Goal: Information Seeking & Learning: Learn about a topic

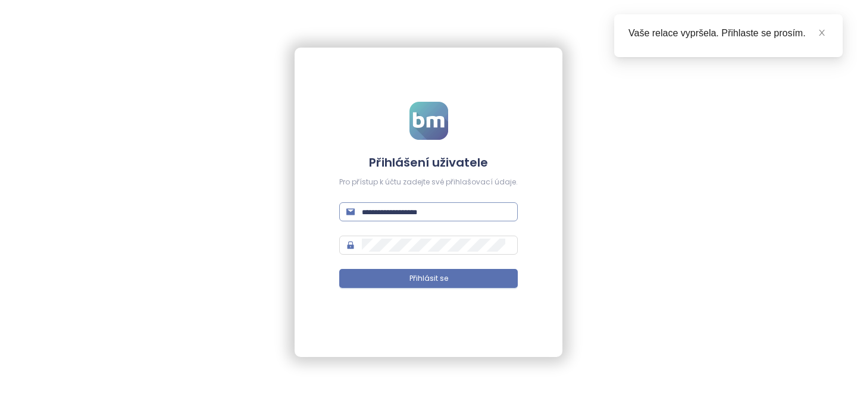
click at [415, 214] on input "text" at bounding box center [436, 211] width 149 height 13
type input "**********"
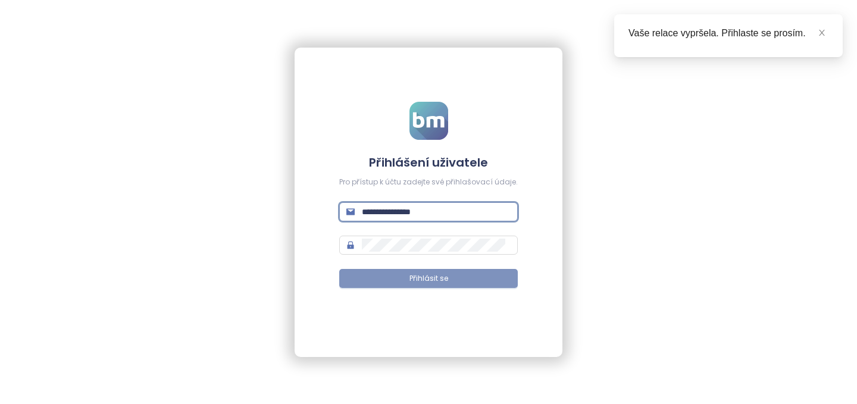
click at [446, 279] on span "Přihlásit se" at bounding box center [428, 278] width 39 height 11
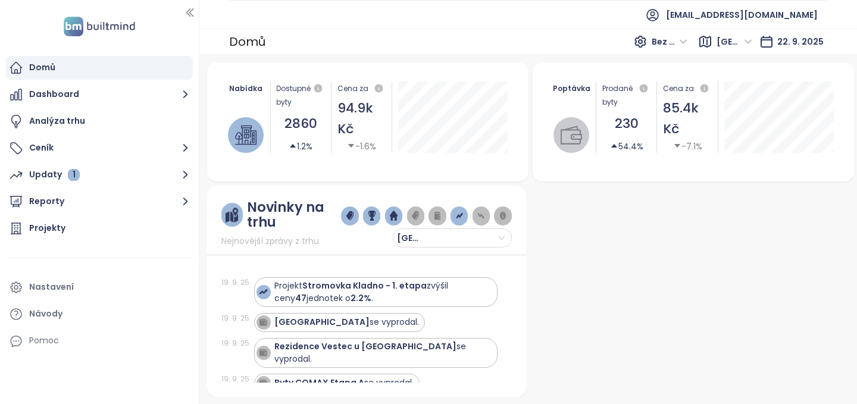
click at [446, 280] on div "Projekt Stromovka Kladno - 1. etapa zvýšil ceny 47 jednotek o 2.2% ." at bounding box center [382, 292] width 217 height 25
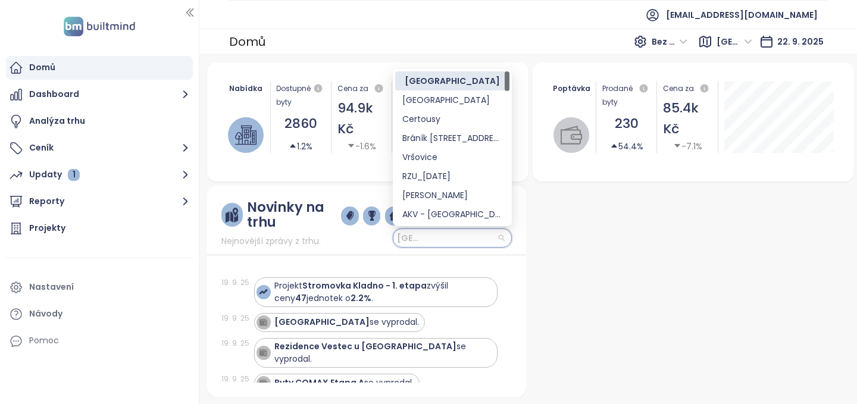
click at [502, 237] on input "search" at bounding box center [452, 238] width 105 height 18
click at [424, 101] on div "[GEOGRAPHIC_DATA]" at bounding box center [452, 99] width 100 height 13
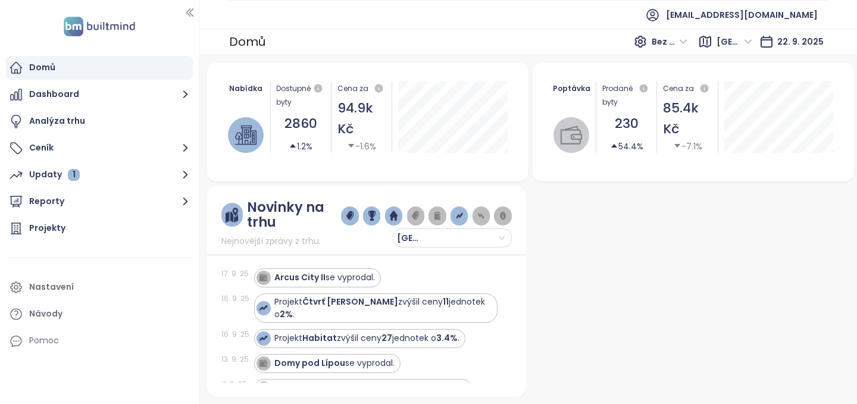
scroll to position [152, 0]
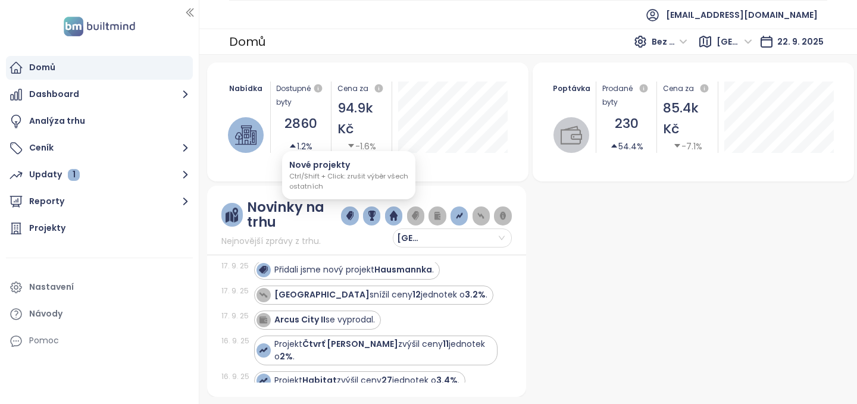
click at [351, 214] on img "button" at bounding box center [349, 216] width 7 height 11
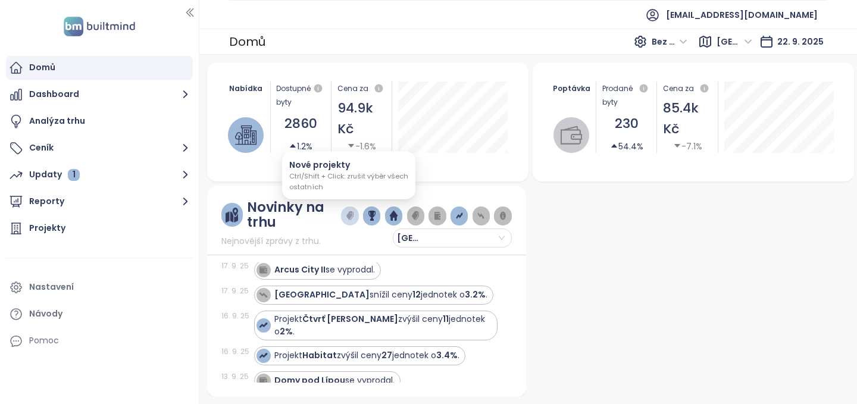
click at [349, 216] on img "button" at bounding box center [349, 216] width 7 height 11
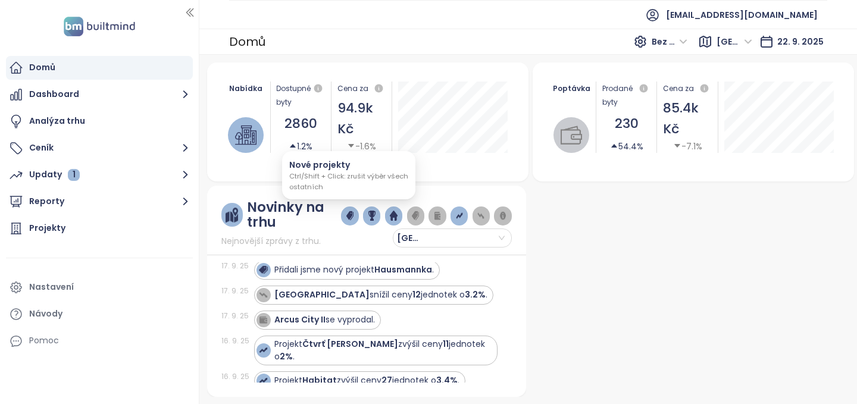
click at [349, 216] on img "button" at bounding box center [349, 216] width 7 height 11
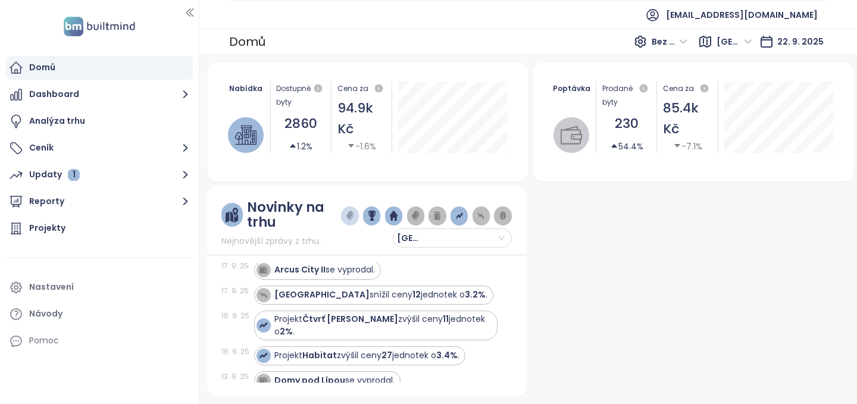
scroll to position [0, 0]
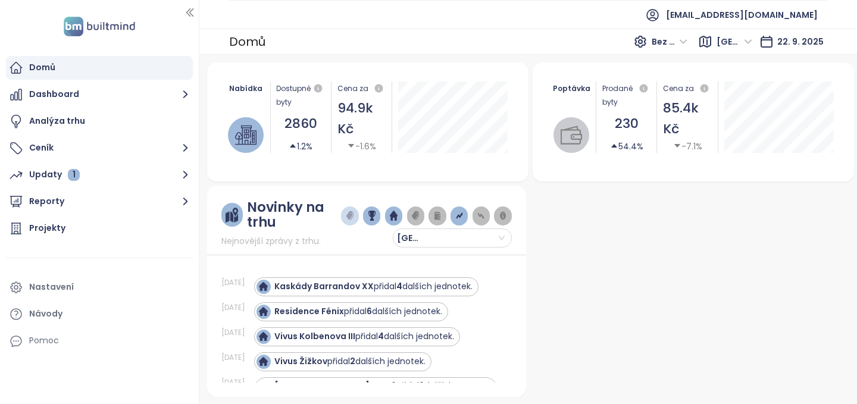
click at [370, 222] on button "button" at bounding box center [371, 216] width 17 height 19
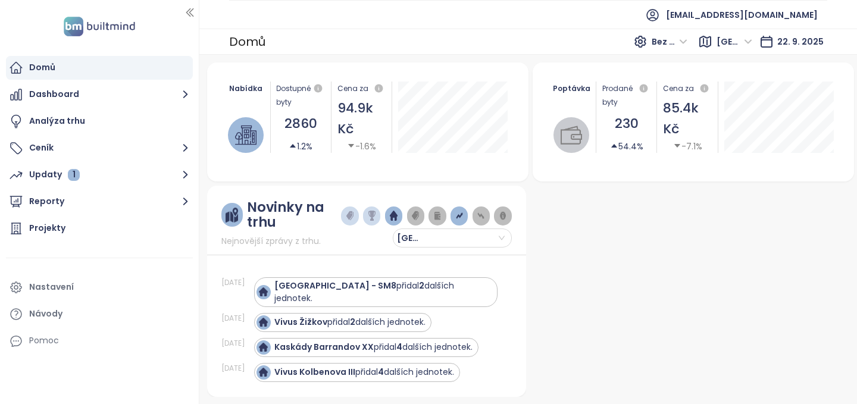
click at [353, 217] on button "button" at bounding box center [349, 216] width 17 height 19
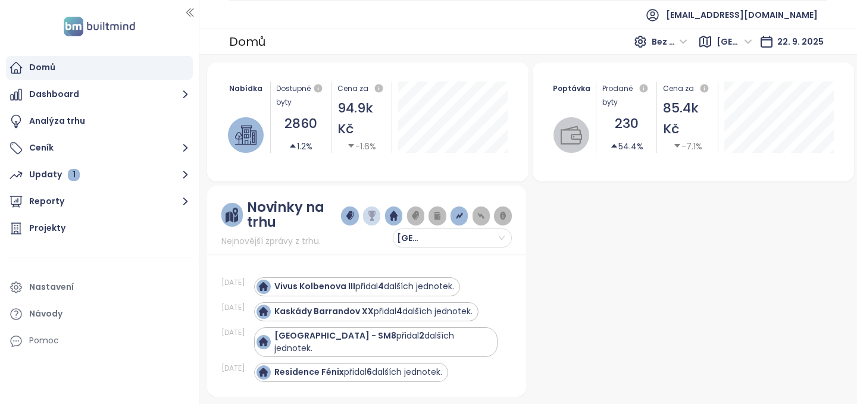
click at [392, 217] on img "button" at bounding box center [393, 216] width 7 height 11
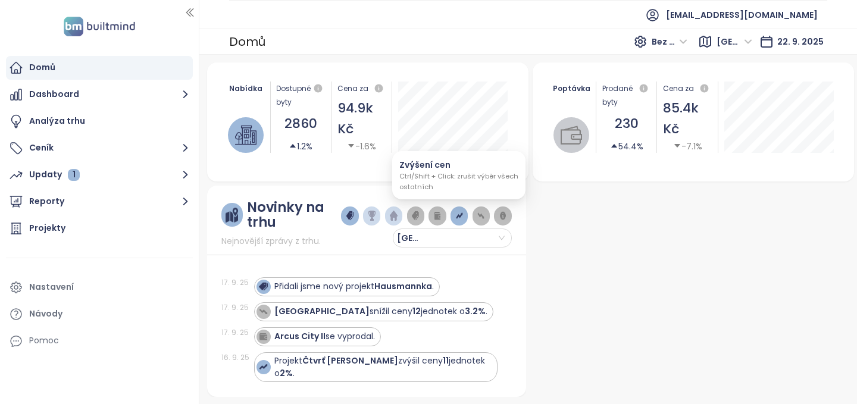
click at [461, 218] on img "button" at bounding box center [459, 216] width 7 height 11
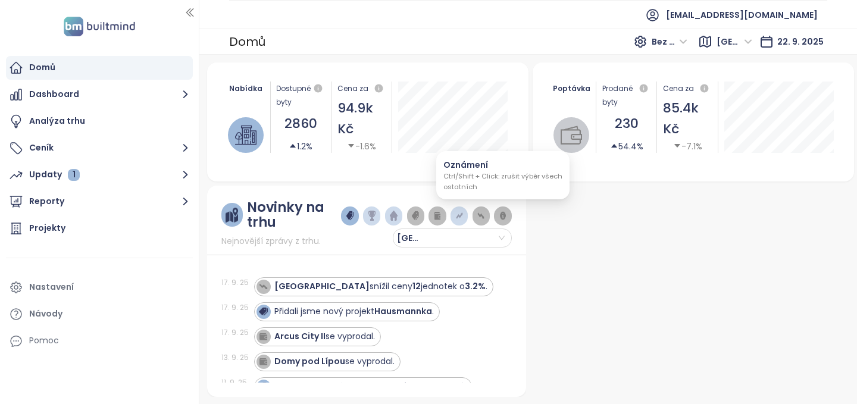
click at [500, 215] on img "button" at bounding box center [502, 216] width 7 height 11
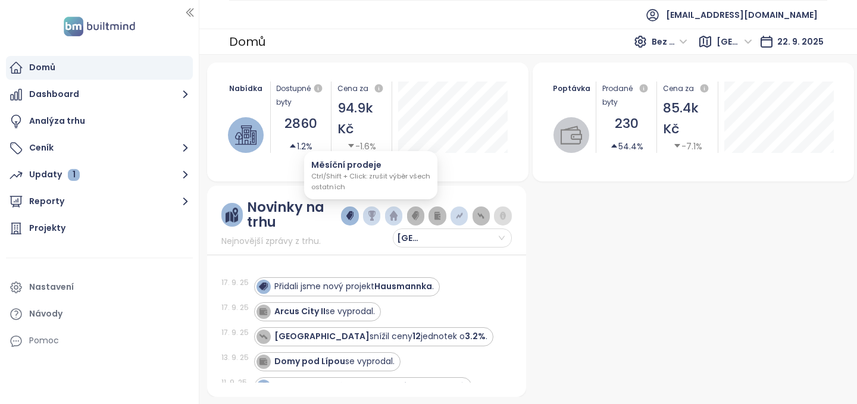
click at [373, 221] on button "button" at bounding box center [371, 216] width 17 height 19
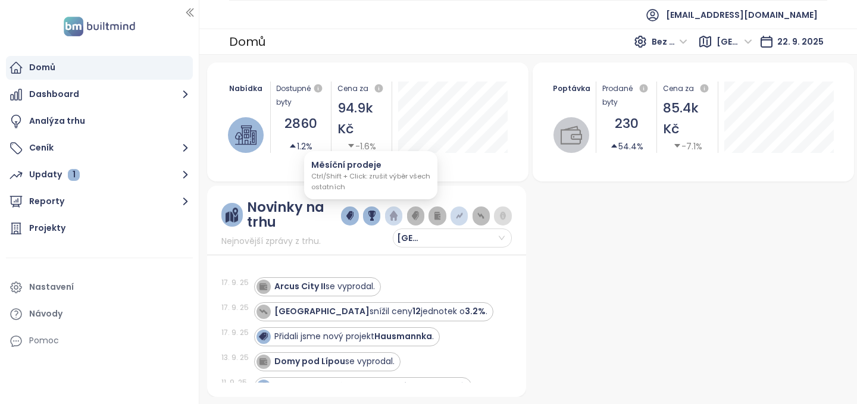
click at [386, 218] on button "button" at bounding box center [393, 216] width 17 height 19
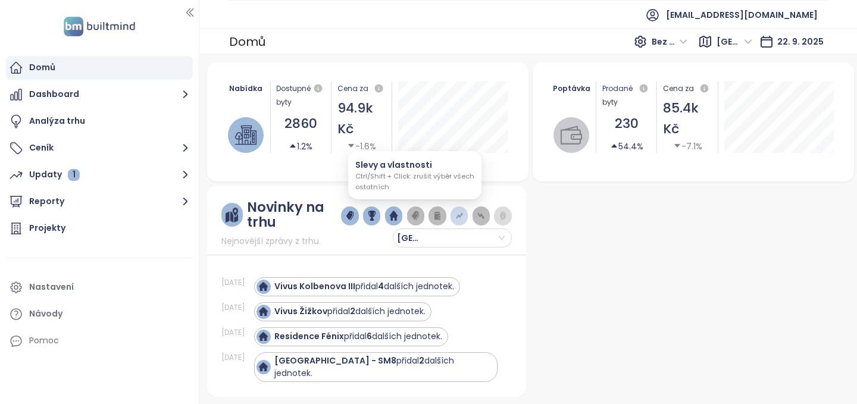
click at [415, 218] on img "button" at bounding box center [415, 216] width 7 height 11
click at [415, 215] on img "button" at bounding box center [415, 216] width 7 height 11
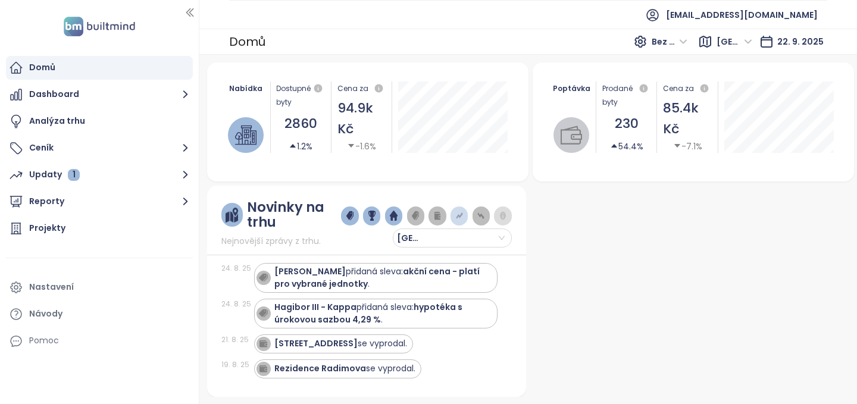
scroll to position [1682, 0]
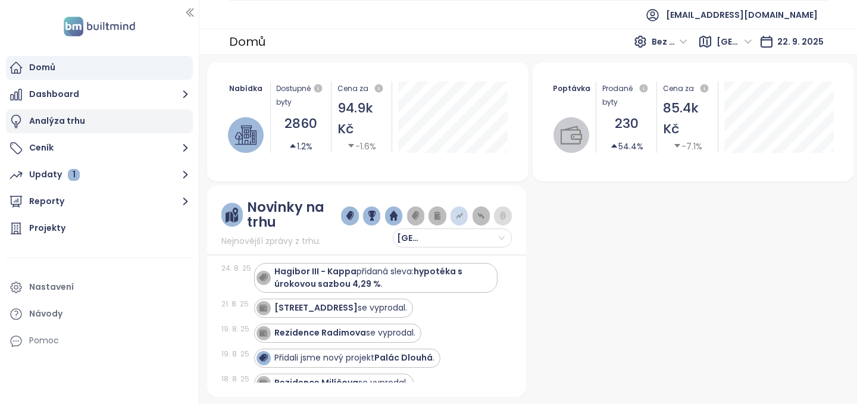
click at [74, 118] on div "Analýza trhu" at bounding box center [57, 121] width 56 height 15
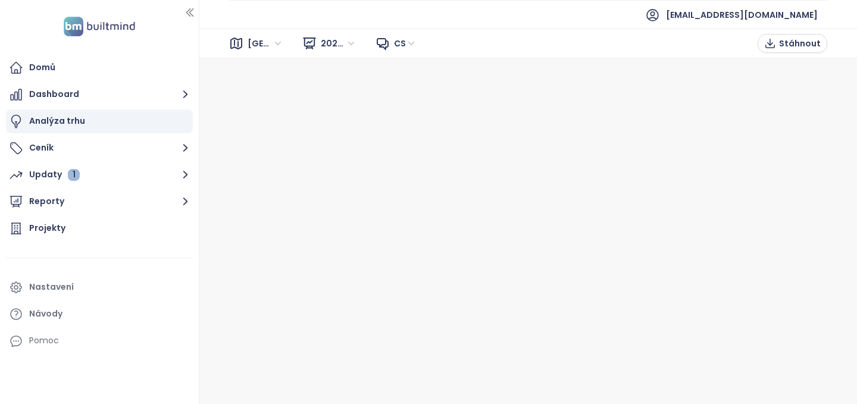
click at [271, 41] on span "[GEOGRAPHIC_DATA]" at bounding box center [266, 44] width 36 height 18
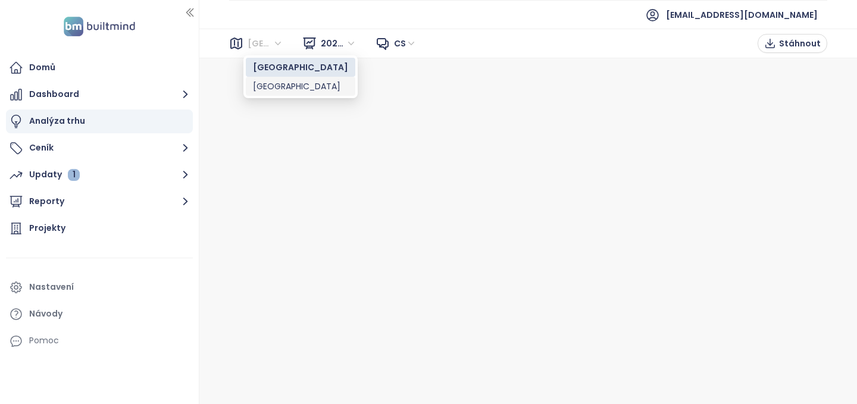
click at [265, 86] on div "[GEOGRAPHIC_DATA]" at bounding box center [300, 86] width 95 height 13
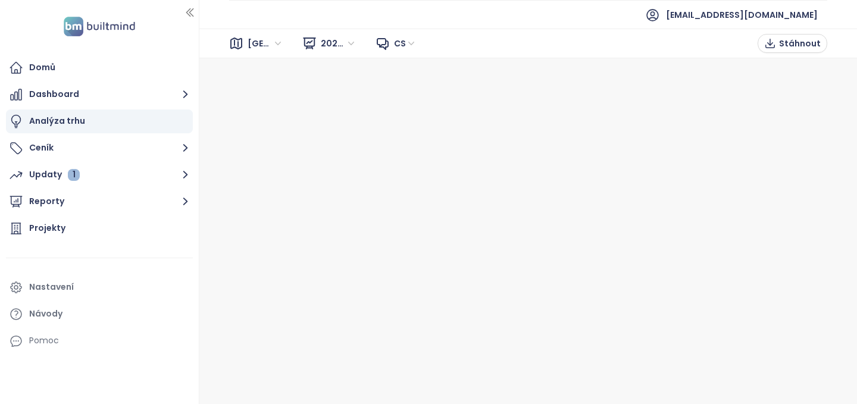
click at [352, 41] on span "2025 Q2" at bounding box center [339, 44] width 36 height 18
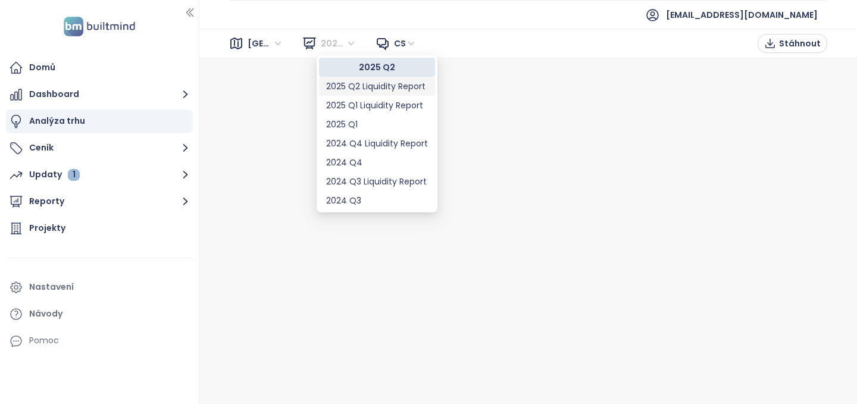
click at [517, 37] on div "Praha 2025 Q2 cs Stáhnout" at bounding box center [528, 44] width 658 height 30
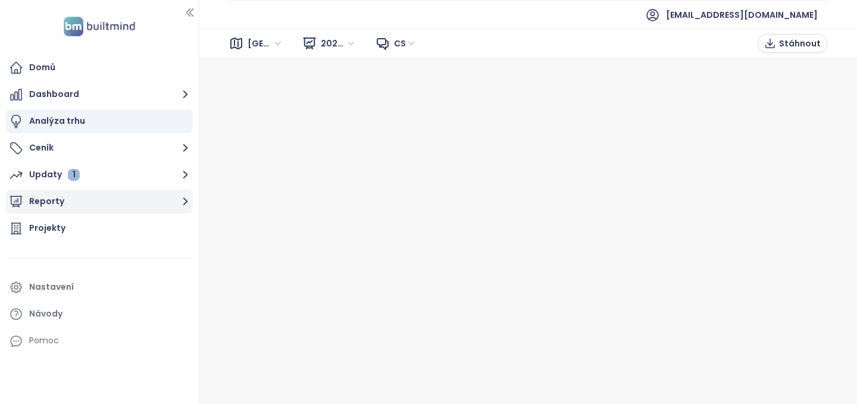
click at [50, 197] on button "Reporty" at bounding box center [99, 202] width 187 height 24
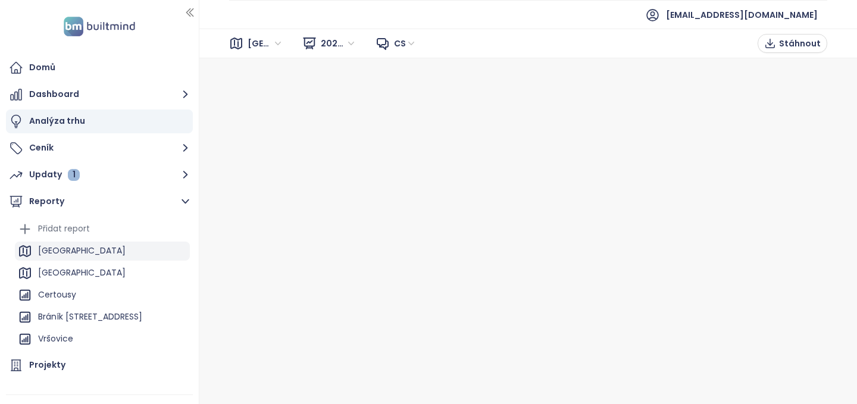
click at [51, 252] on div "[GEOGRAPHIC_DATA]" at bounding box center [81, 250] width 87 height 15
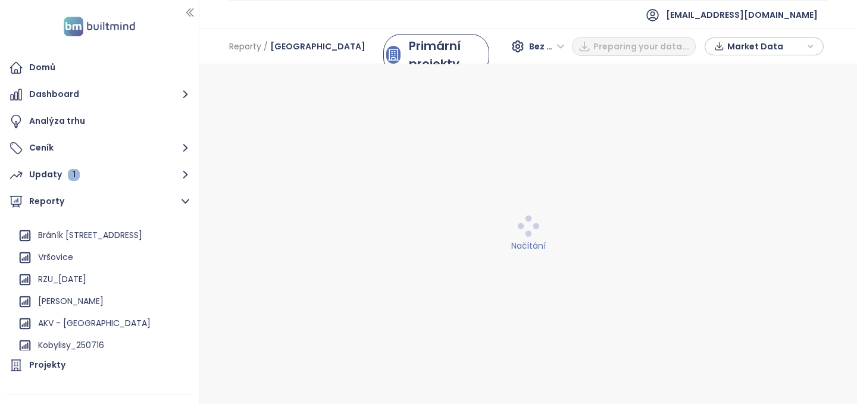
scroll to position [84, 0]
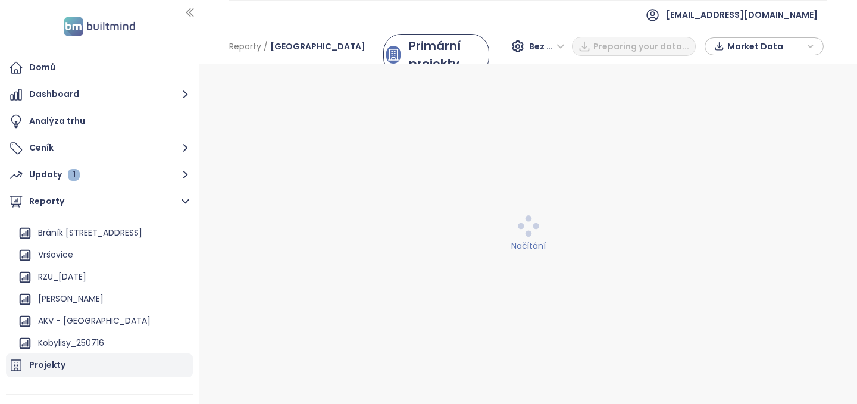
click at [49, 362] on div "Projekty" at bounding box center [47, 365] width 36 height 15
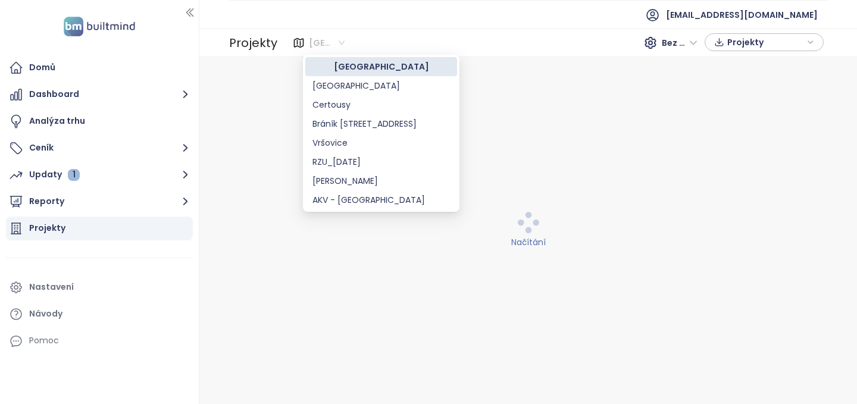
click at [342, 39] on span "[GEOGRAPHIC_DATA]" at bounding box center [327, 43] width 36 height 18
click at [331, 85] on div "[GEOGRAPHIC_DATA]" at bounding box center [380, 85] width 137 height 13
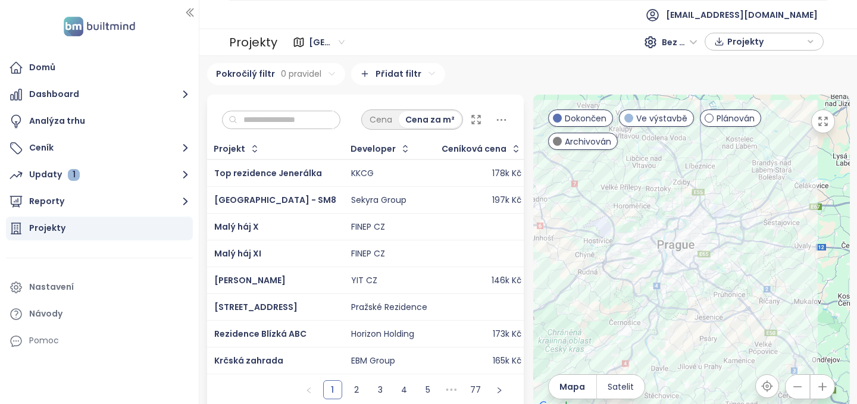
click at [823, 125] on icon "button" at bounding box center [823, 121] width 12 height 12
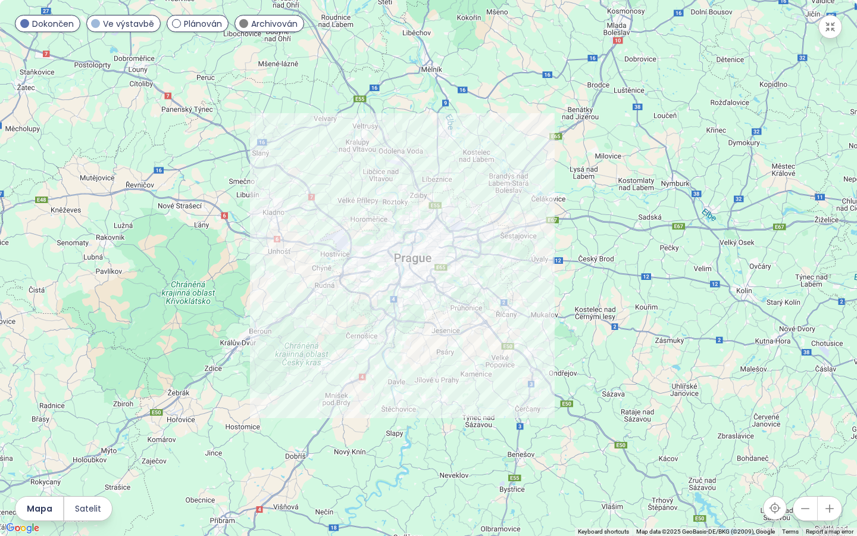
click at [829, 404] on icon "button" at bounding box center [830, 508] width 12 height 12
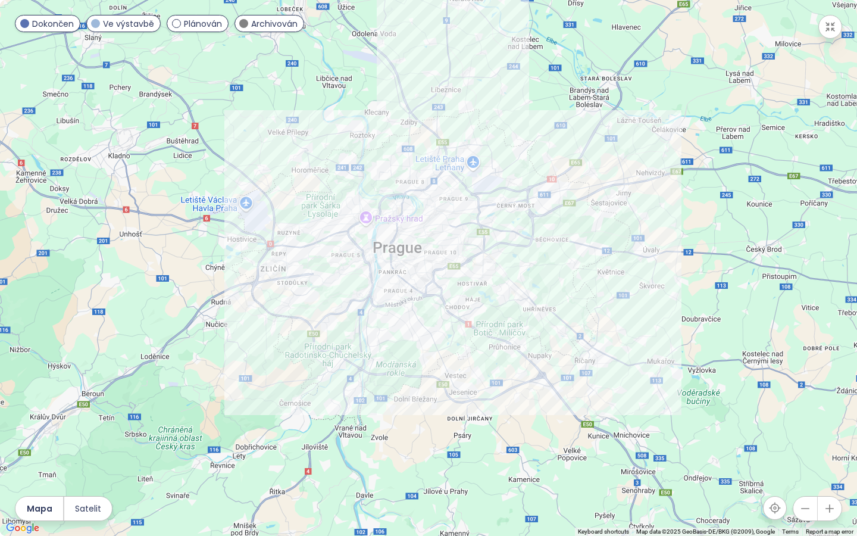
click at [829, 404] on icon "button" at bounding box center [830, 508] width 12 height 12
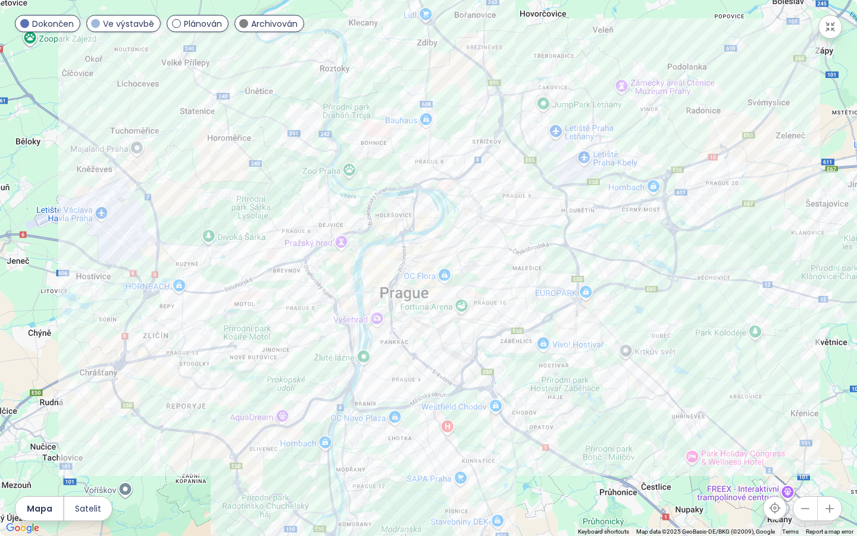
drag, startPoint x: 688, startPoint y: 172, endPoint x: 727, endPoint y: 238, distance: 76.6
click at [727, 238] on div at bounding box center [428, 268] width 857 height 536
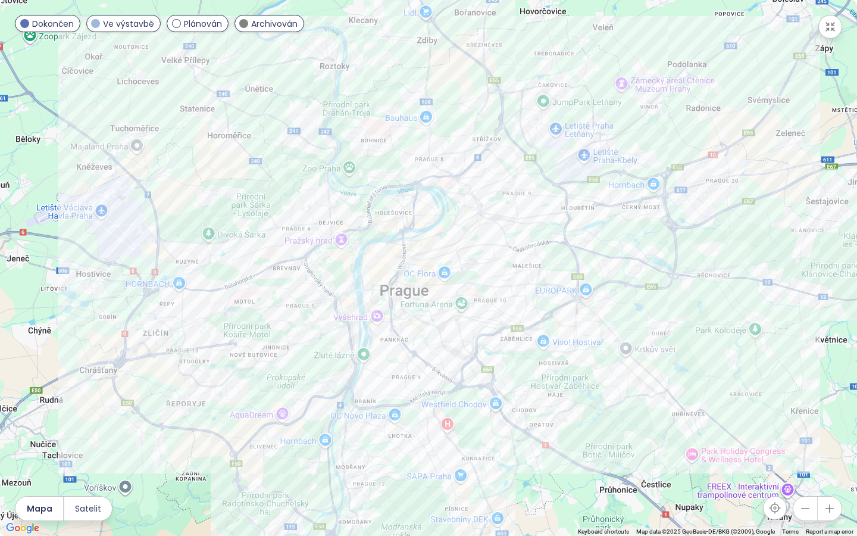
click at [25, 26] on span at bounding box center [24, 23] width 9 height 9
click at [242, 28] on div "Archivován" at bounding box center [269, 23] width 70 height 17
click at [833, 404] on icon "button" at bounding box center [830, 508] width 12 height 12
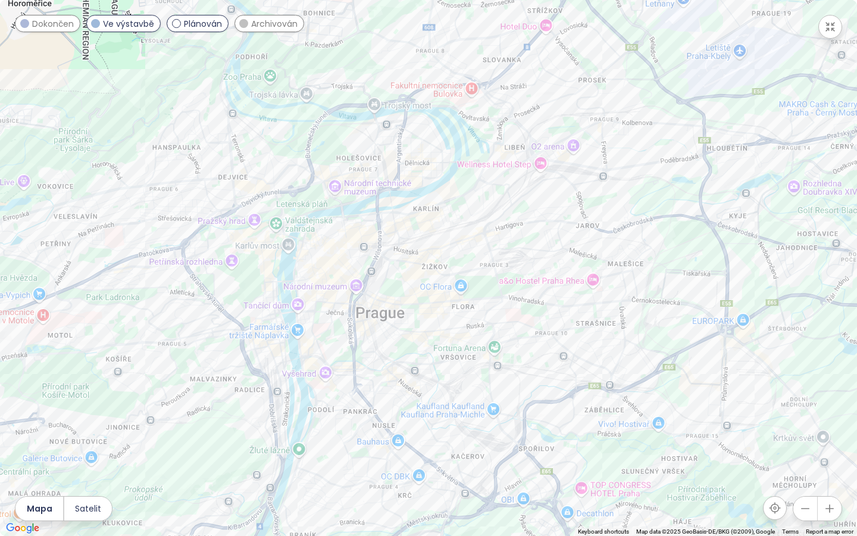
click at [802, 404] on icon "button" at bounding box center [805, 508] width 8 height 0
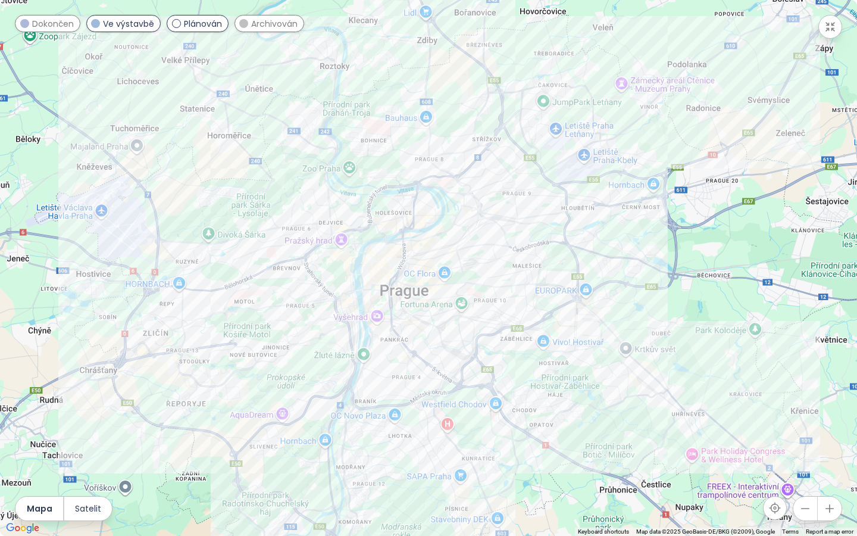
click at [802, 404] on icon "button" at bounding box center [805, 508] width 8 height 0
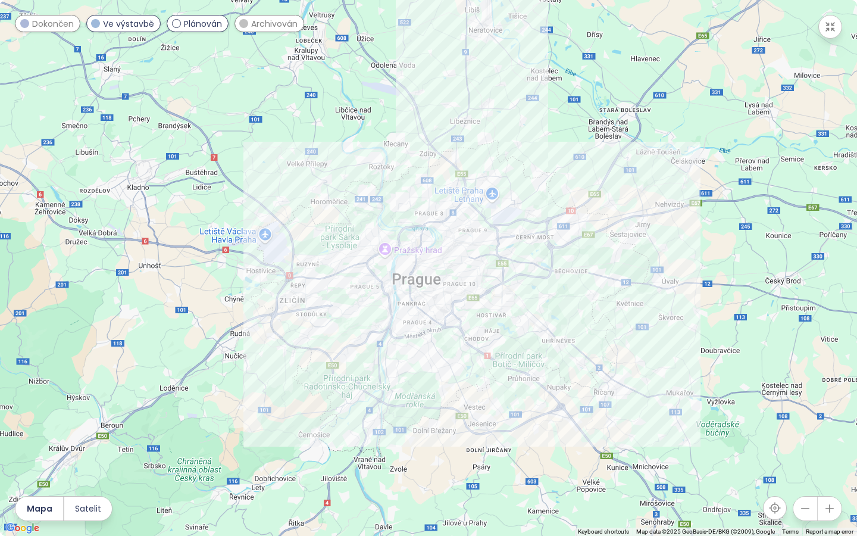
click at [830, 31] on icon "button" at bounding box center [830, 27] width 12 height 12
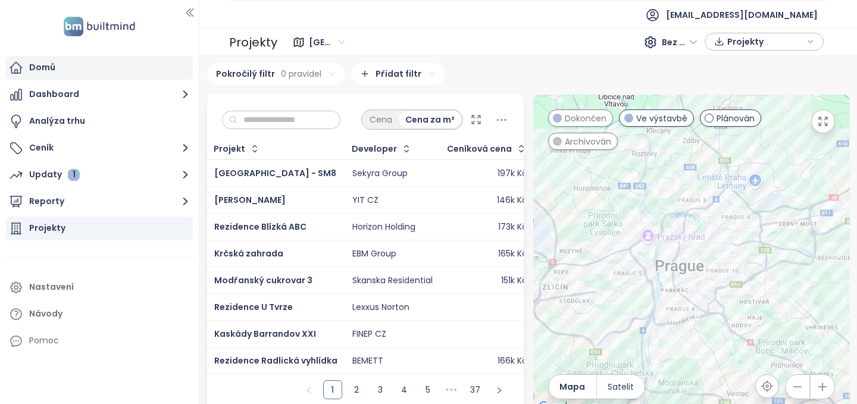
click at [50, 62] on div "Domů" at bounding box center [42, 67] width 26 height 15
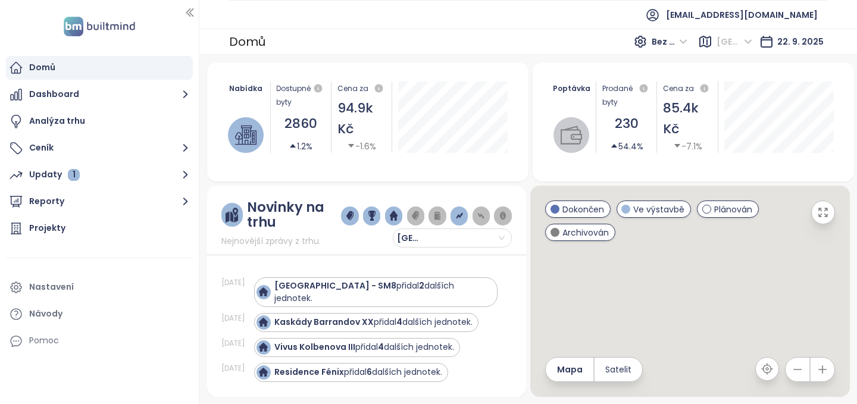
click at [750, 41] on span "[GEOGRAPHIC_DATA]" at bounding box center [735, 42] width 36 height 18
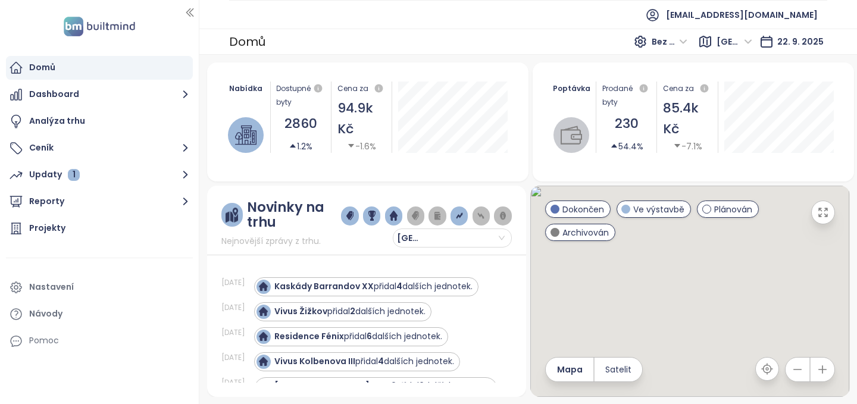
click at [737, 80] on div "Poptávka Prodané byty 230 54.4% Cena za m² 85.4k Kč -7.1%" at bounding box center [693, 117] width 293 height 100
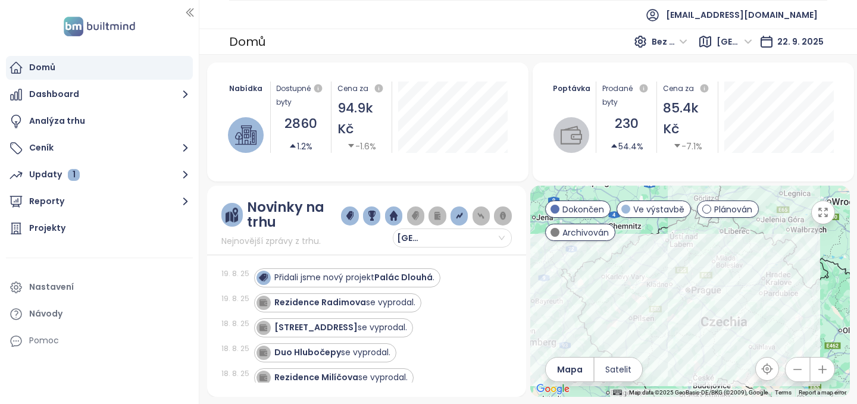
scroll to position [2013, 0]
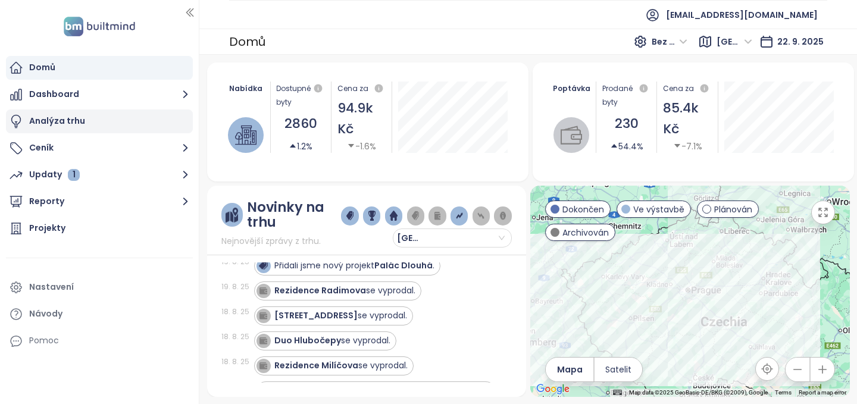
click at [50, 122] on div "Analýza trhu" at bounding box center [57, 121] width 56 height 15
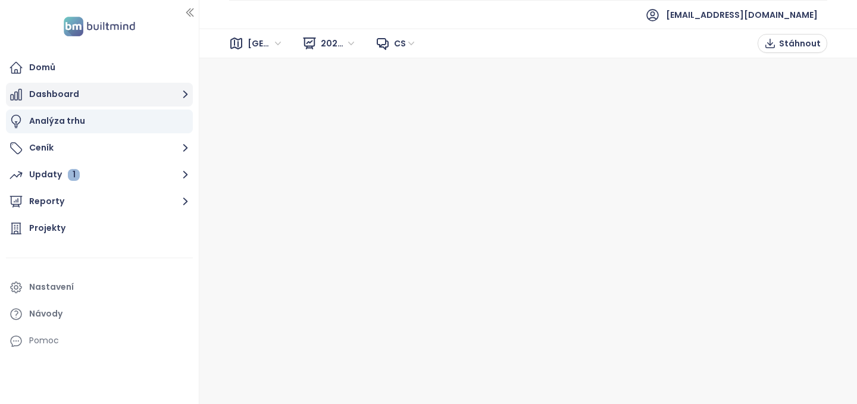
click at [58, 91] on button "Dashboard" at bounding box center [99, 95] width 187 height 24
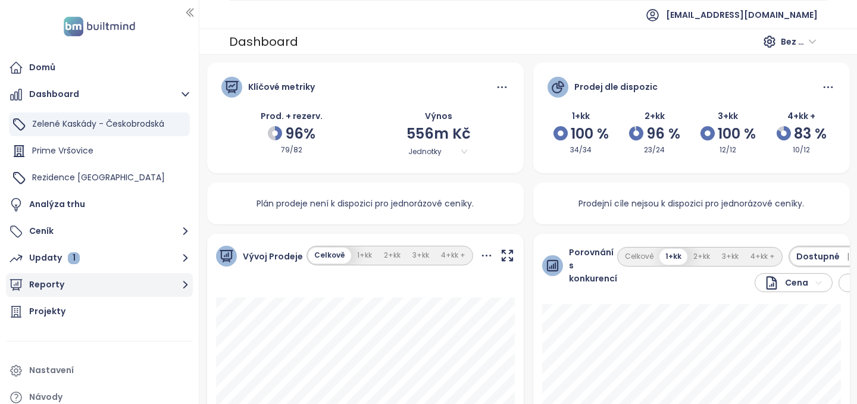
click at [53, 282] on button "Reporty" at bounding box center [99, 285] width 187 height 24
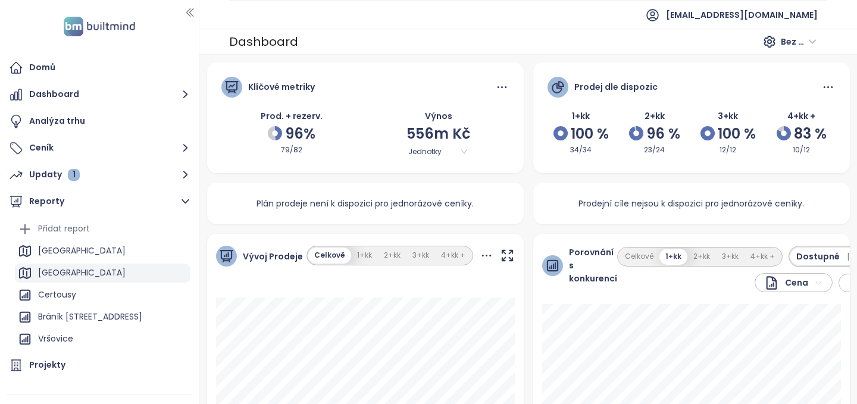
click at [52, 274] on div "[GEOGRAPHIC_DATA]" at bounding box center [81, 272] width 87 height 15
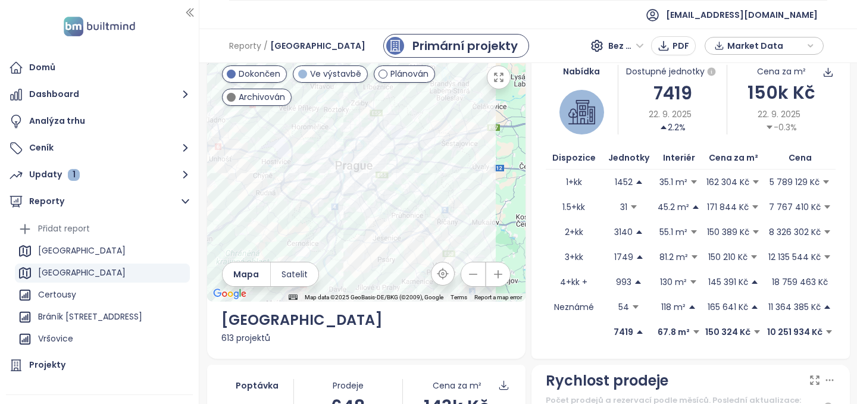
scroll to position [20, 0]
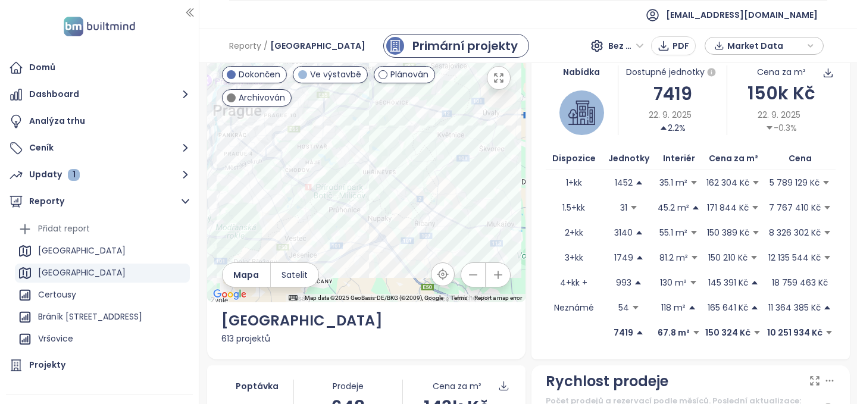
click at [640, 42] on span "Bez DPH" at bounding box center [626, 46] width 36 height 18
click at [626, 67] on div "S DPH" at bounding box center [632, 70] width 35 height 13
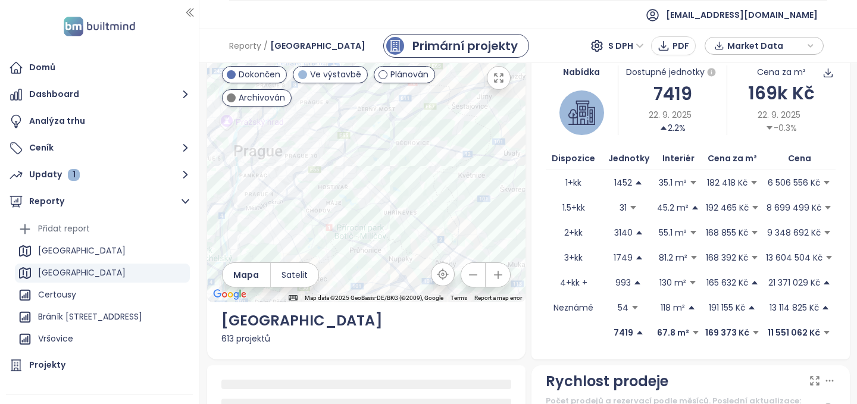
drag, startPoint x: 465, startPoint y: 183, endPoint x: 486, endPoint y: 226, distance: 47.1
click at [486, 226] on div at bounding box center [366, 176] width 318 height 251
click at [476, 273] on icon "button" at bounding box center [473, 275] width 12 height 12
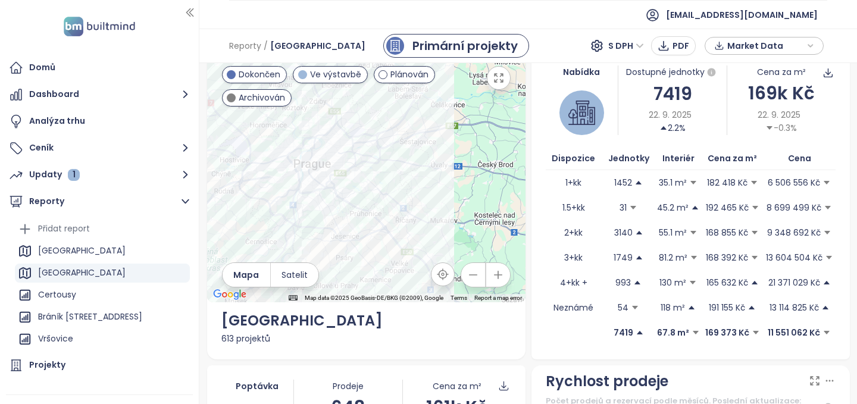
click at [476, 273] on icon "button" at bounding box center [473, 275] width 12 height 12
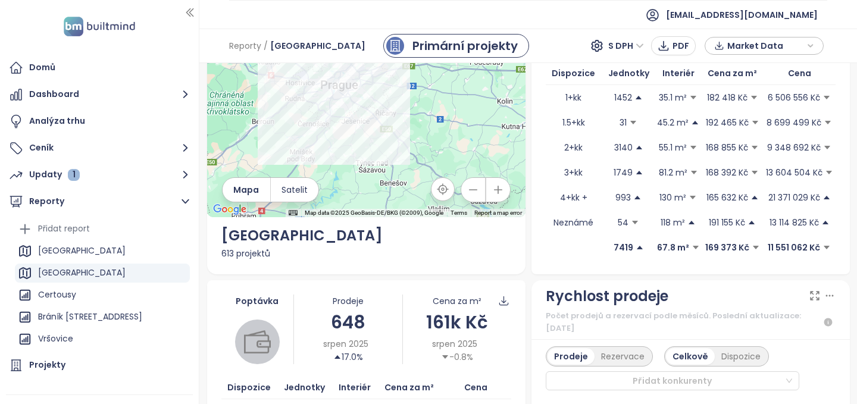
scroll to position [0, 0]
